Goal: Task Accomplishment & Management: Complete application form

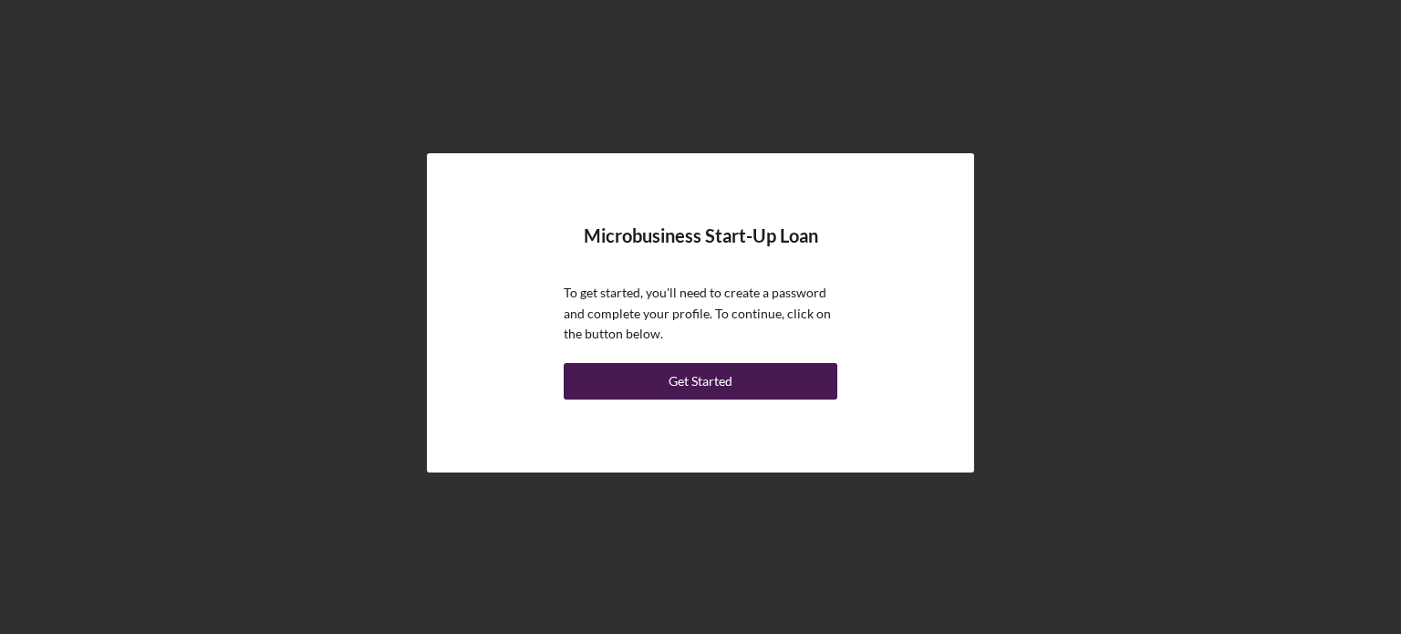
click at [663, 376] on button "Get Started" at bounding box center [701, 381] width 274 height 36
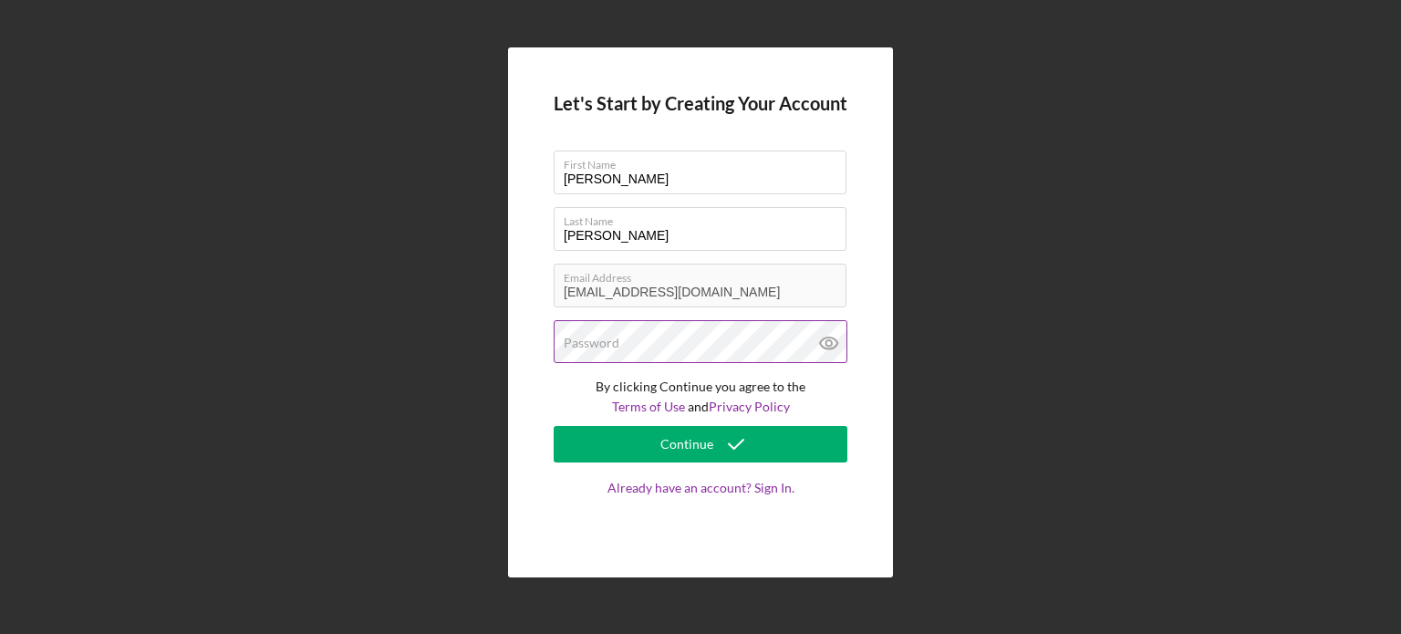
click at [605, 340] on label "Password" at bounding box center [592, 343] width 56 height 15
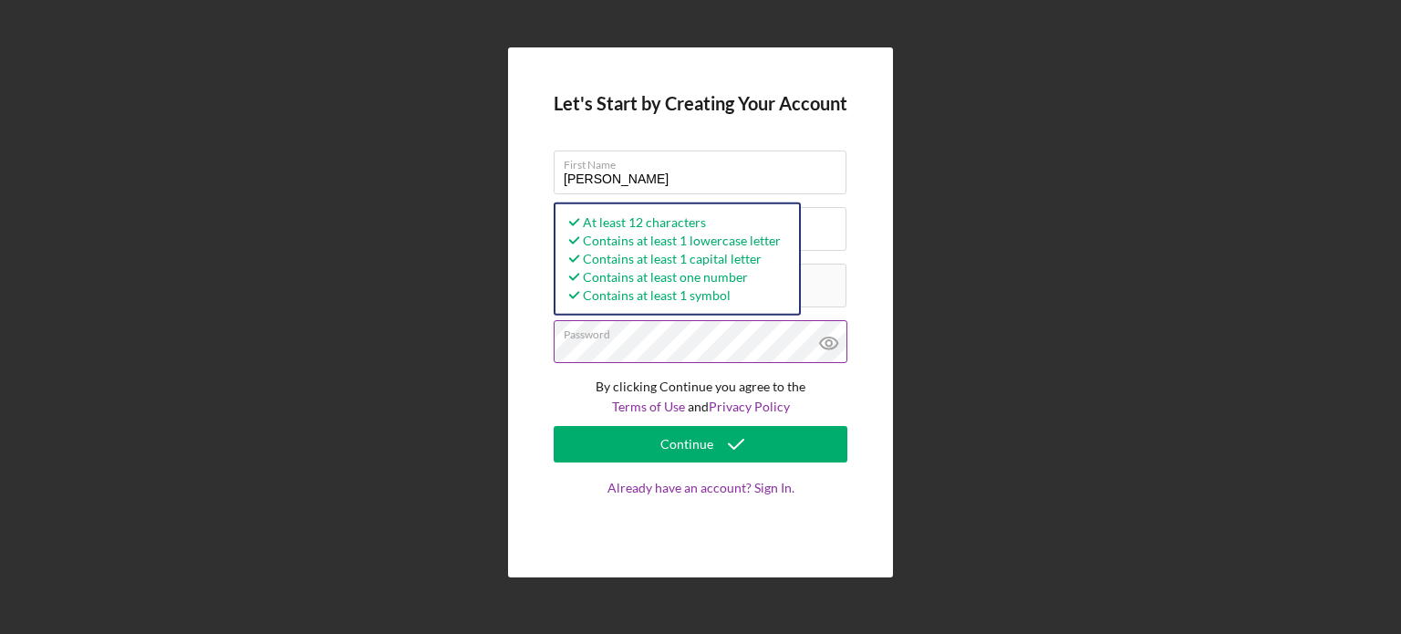
click at [828, 338] on icon at bounding box center [829, 343] width 46 height 46
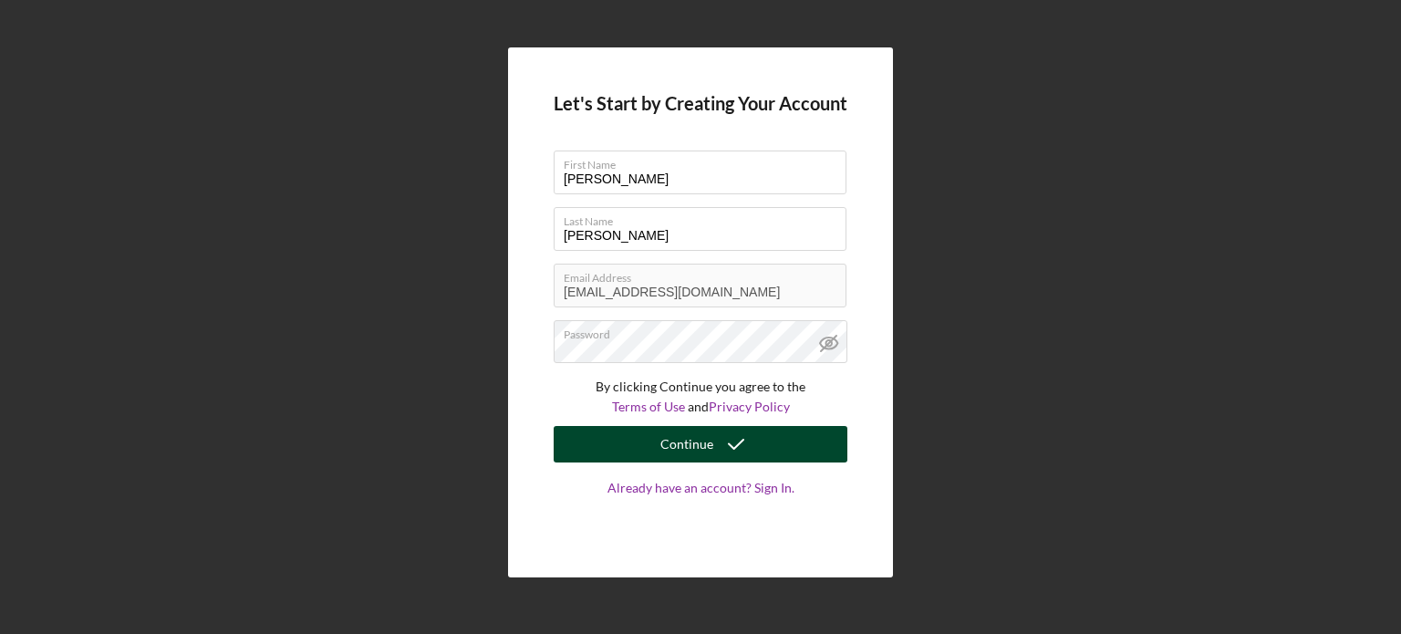
click at [709, 450] on div "Continue" at bounding box center [686, 444] width 53 height 36
